Goal: Task Accomplishment & Management: Complete application form

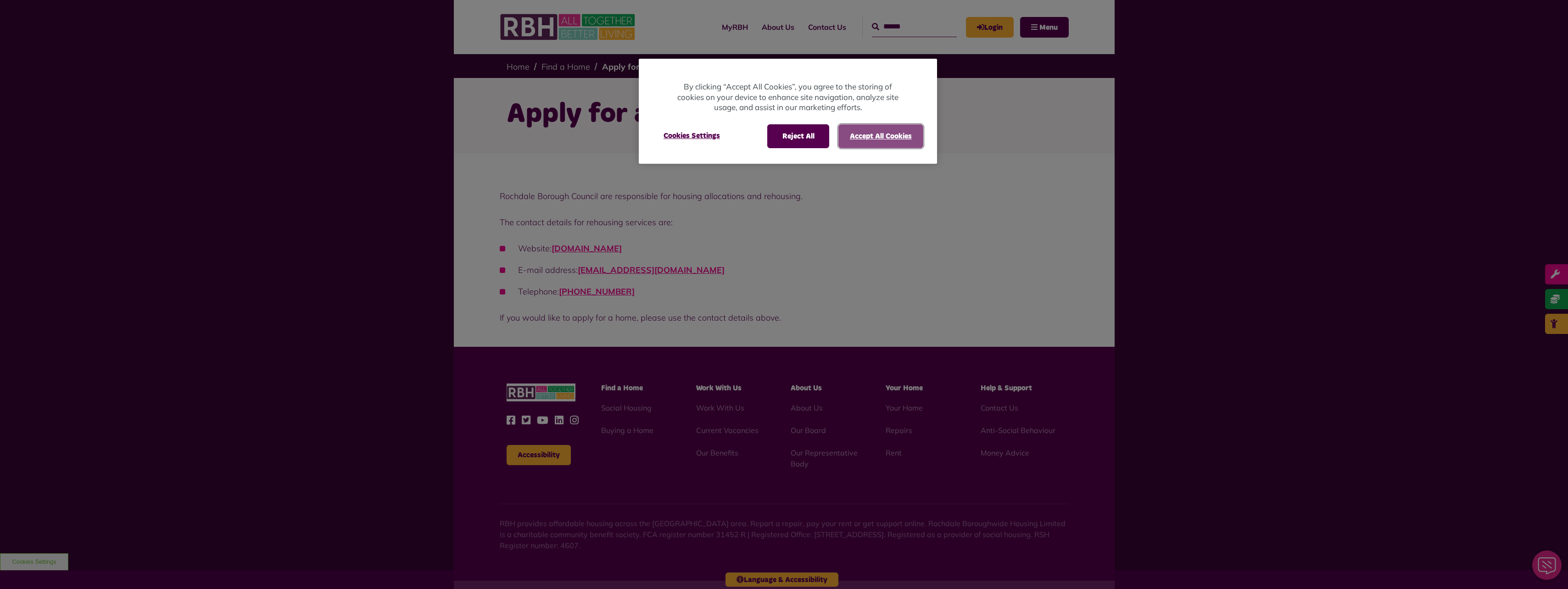
click at [882, 138] on button "Accept All Cookies" at bounding box center [881, 136] width 85 height 24
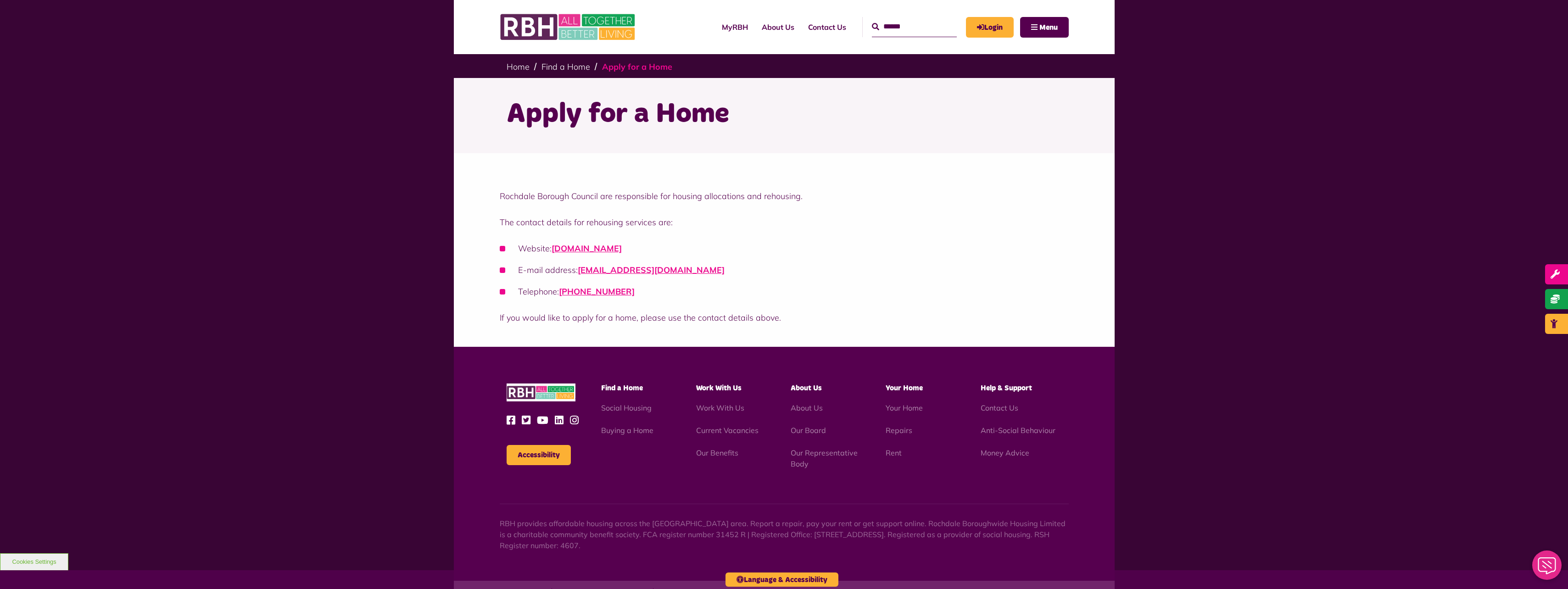
click at [617, 68] on link "Apply for a Home" at bounding box center [638, 67] width 70 height 10
click at [622, 250] on link "[DOMAIN_NAME]" at bounding box center [587, 248] width 70 height 10
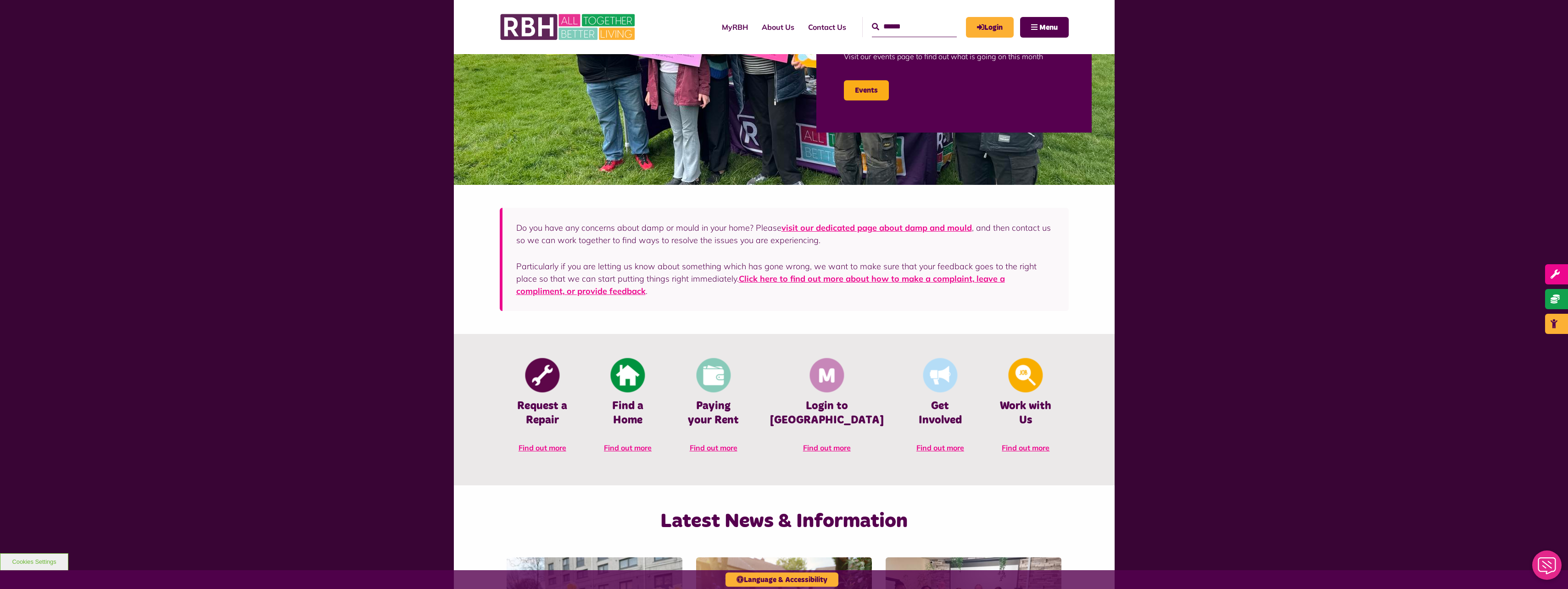
scroll to position [138, 0]
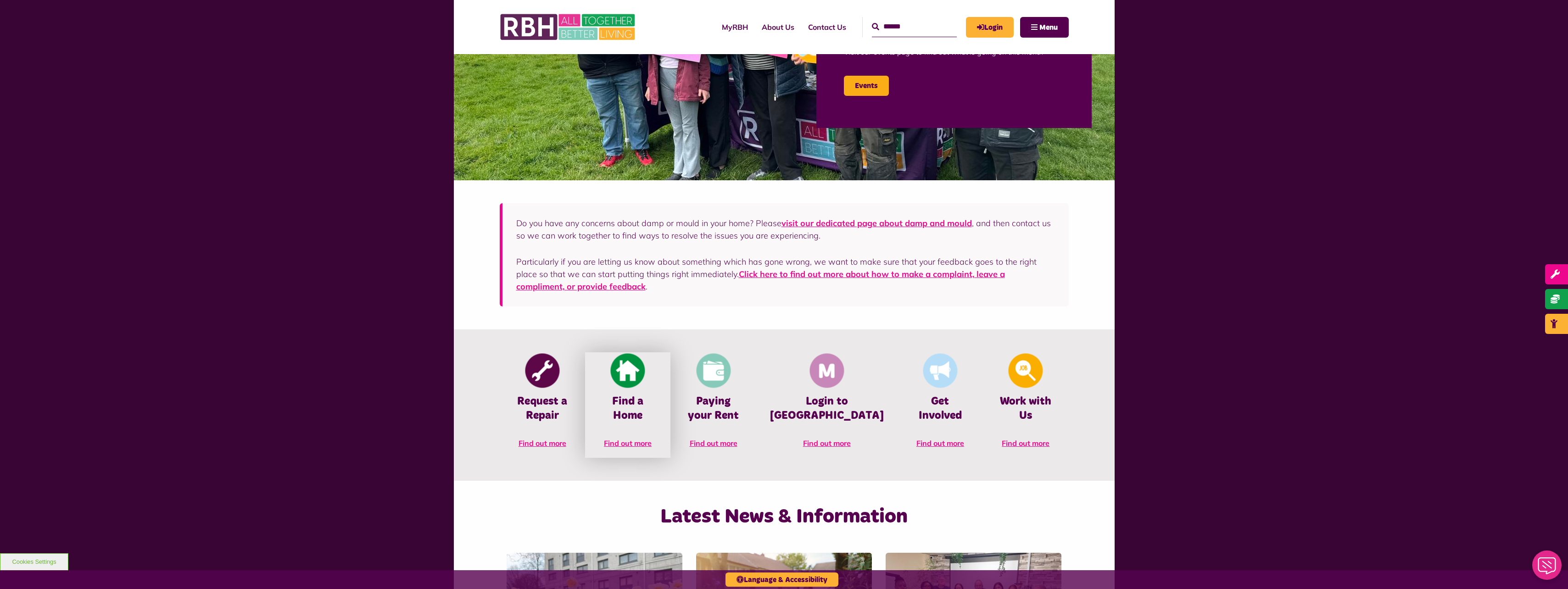
click at [638, 370] on img at bounding box center [628, 371] width 34 height 34
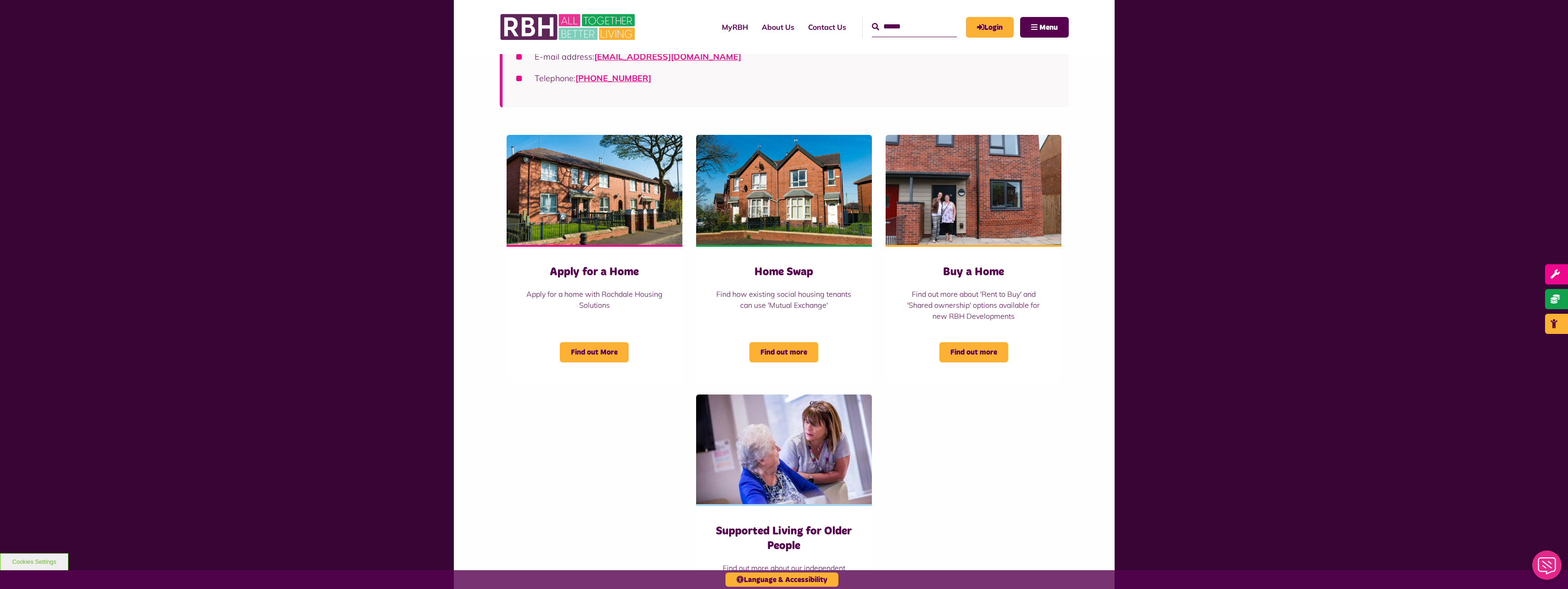
scroll to position [275, 0]
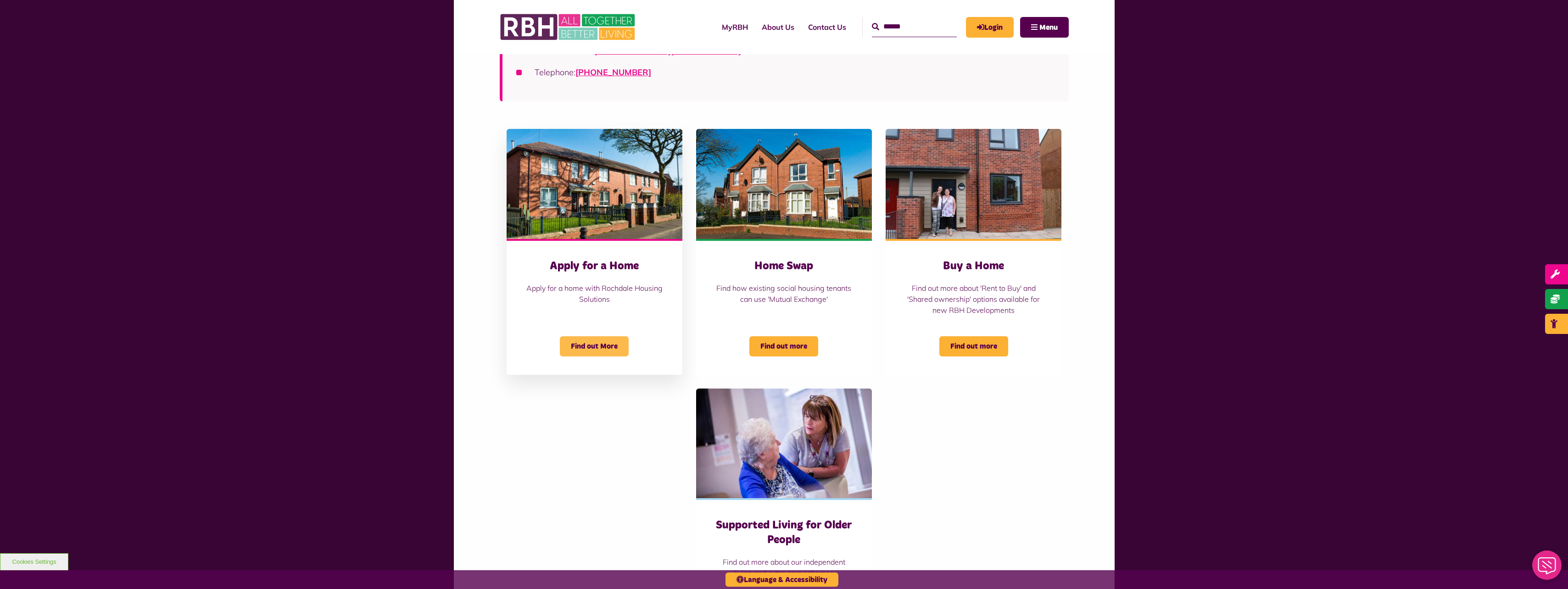
click at [593, 345] on span "Find out More" at bounding box center [594, 345] width 69 height 20
